Goal: Find specific fact

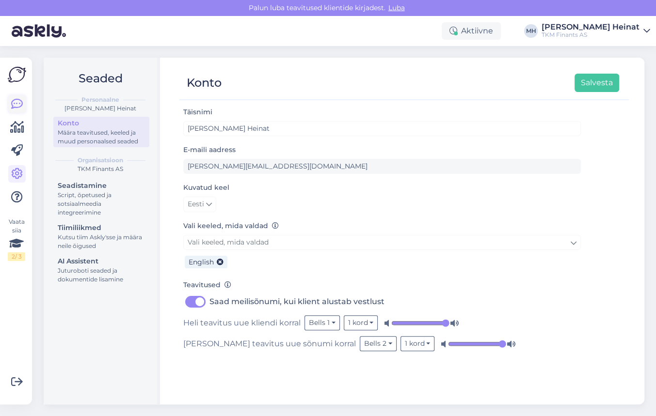
click at [19, 102] on icon at bounding box center [17, 104] width 12 height 12
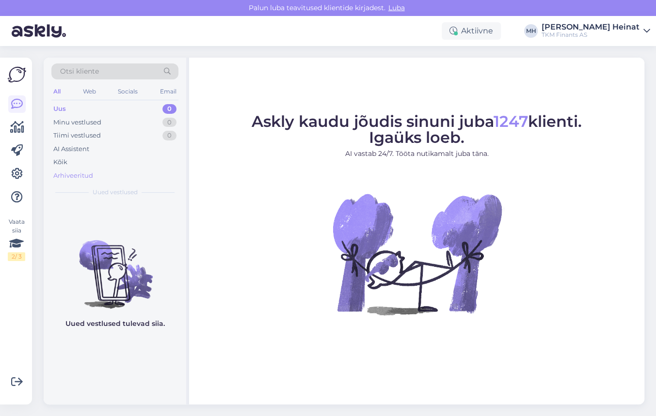
click at [73, 173] on div "Arhiveeritud" at bounding box center [73, 176] width 40 height 10
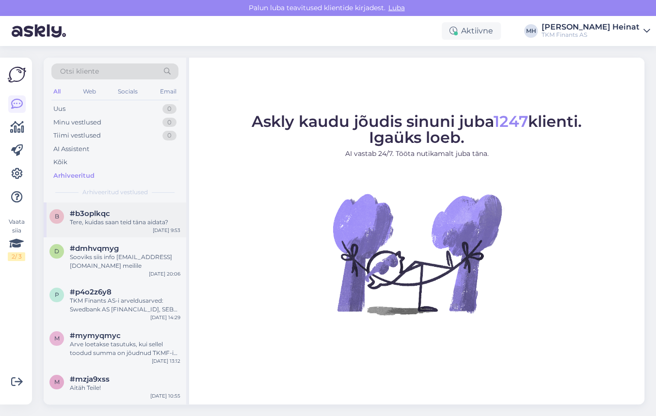
scroll to position [88, 0]
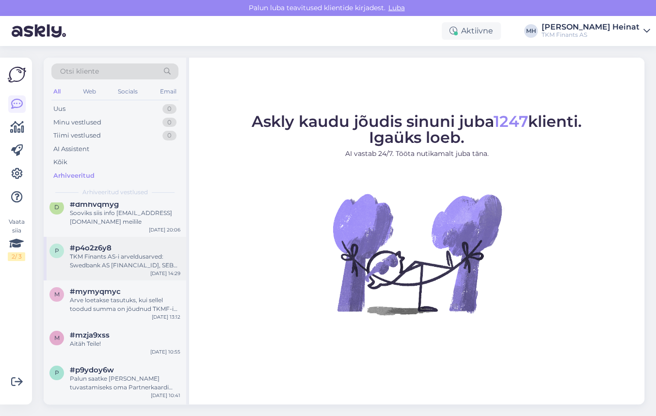
click at [113, 261] on div "TKM Finants AS-i arveldusarved: Swedbank AS [FINANCIAL_ID], SEB Pank AS [FINANC…" at bounding box center [125, 260] width 110 height 17
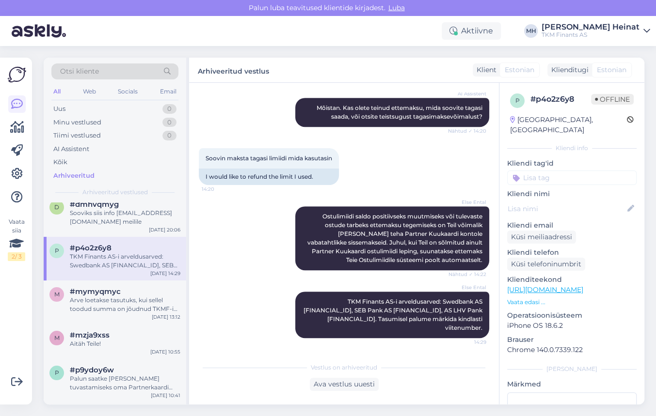
scroll to position [356, 0]
click at [121, 308] on div "Arve loetakse tasutuks, kui sellel toodud summa on jõudnud TKMF-i arveldusarvel…" at bounding box center [125, 304] width 110 height 17
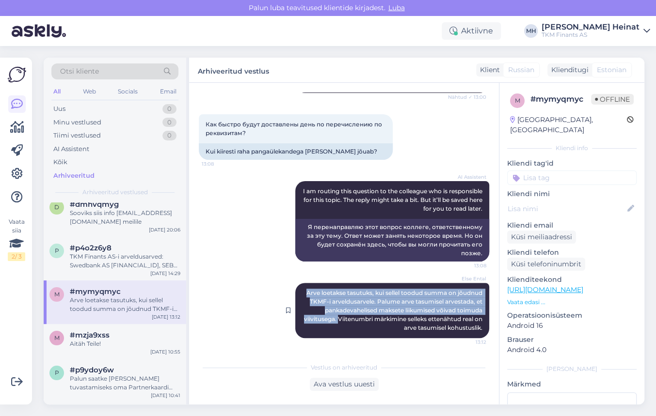
drag, startPoint x: 338, startPoint y: 319, endPoint x: 296, endPoint y: 292, distance: 50.3
click at [296, 292] on div "Else Ental Arve loetakse tasutuks, kui sellel toodud summa on jõudnud TKMF-i ar…" at bounding box center [392, 310] width 194 height 55
copy span "Arve loetakse tasutuks, kui sellel toodud summa on jõudnud TKMF-i arveldusarvel…"
